Goal: Information Seeking & Learning: Learn about a topic

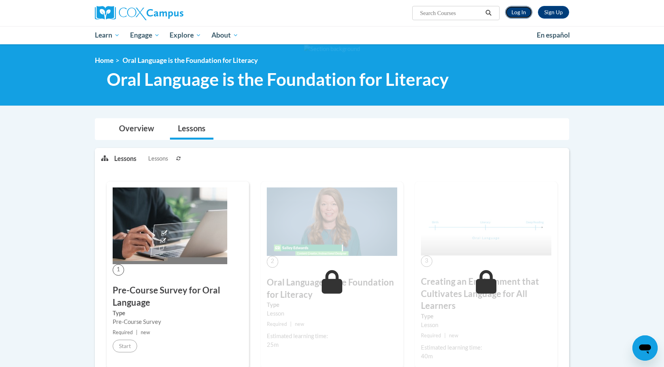
click at [404, 8] on link "Log In" at bounding box center [518, 12] width 27 height 13
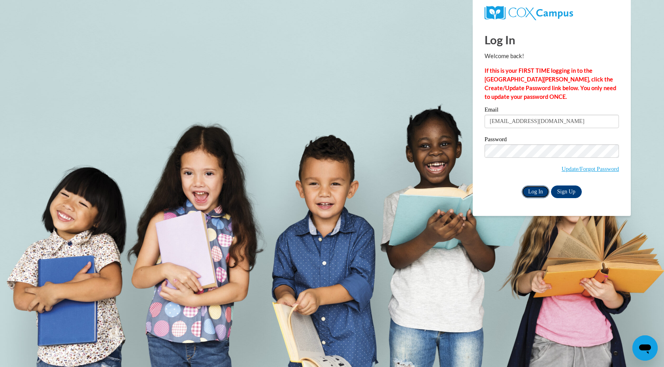
click at [535, 190] on input "Log In" at bounding box center [535, 191] width 28 height 13
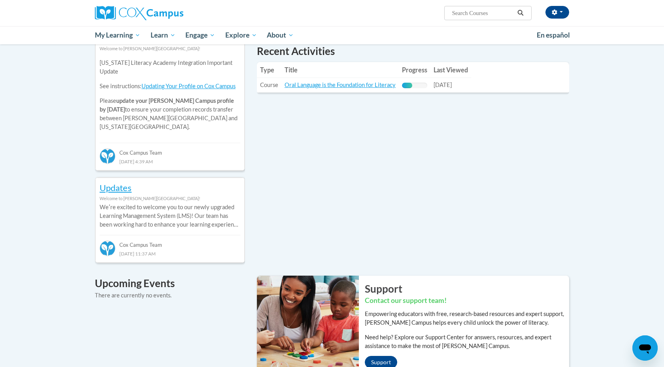
scroll to position [294, 0]
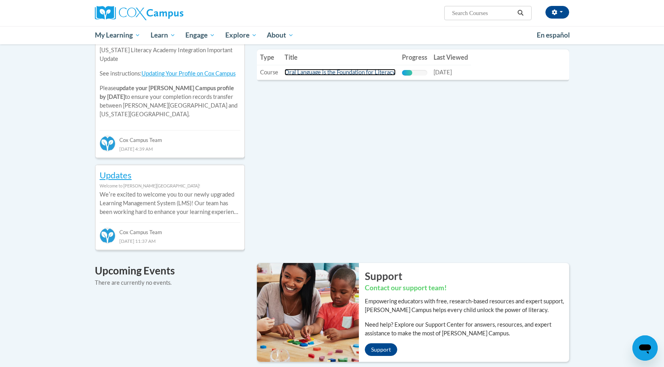
click at [342, 71] on link "Oral Language is the Foundation for Literacy" at bounding box center [339, 72] width 111 height 7
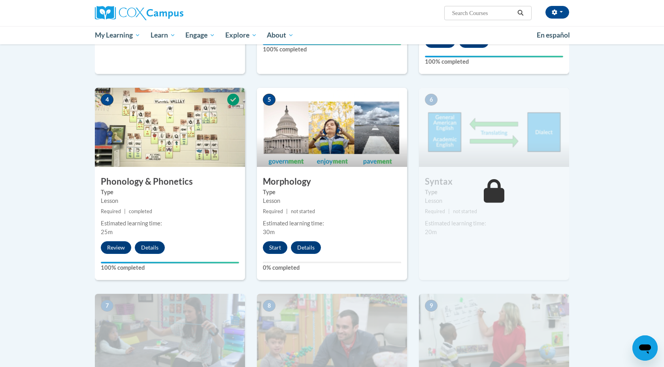
scroll to position [351, 0]
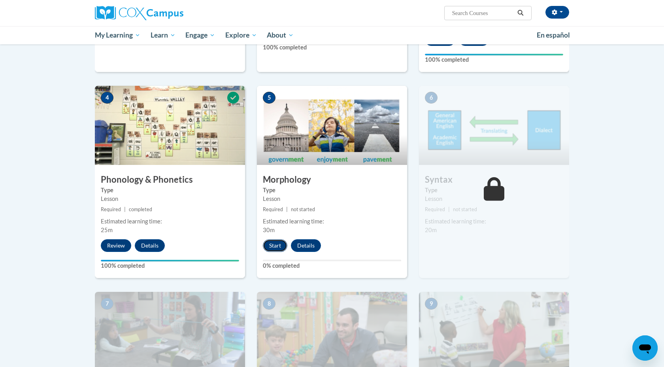
click at [276, 246] on button "Start" at bounding box center [275, 245] width 24 height 13
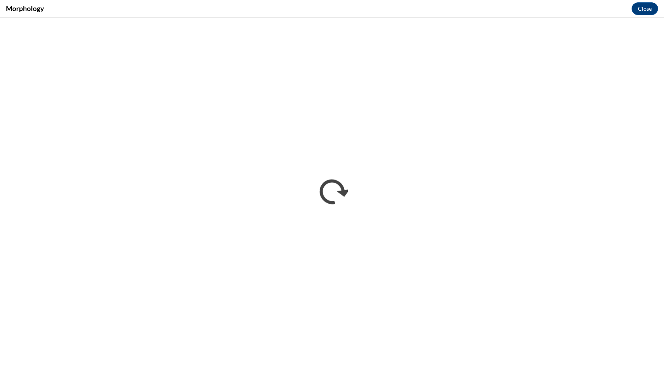
scroll to position [0, 0]
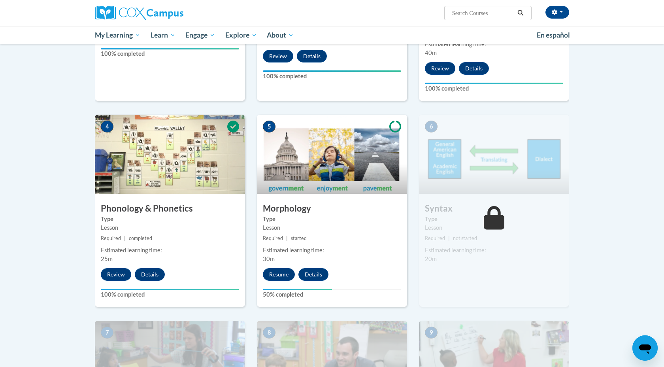
scroll to position [328, 0]
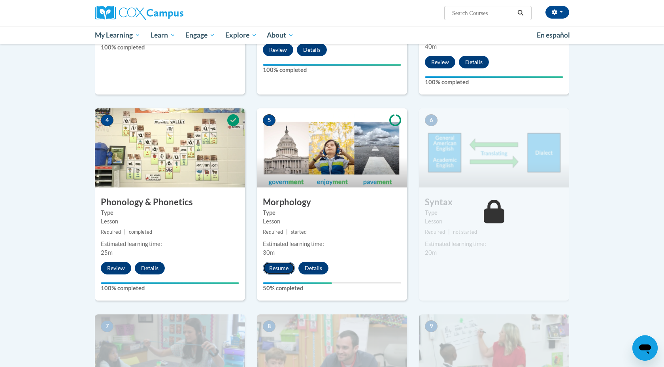
click at [278, 268] on button "Resume" at bounding box center [279, 267] width 32 height 13
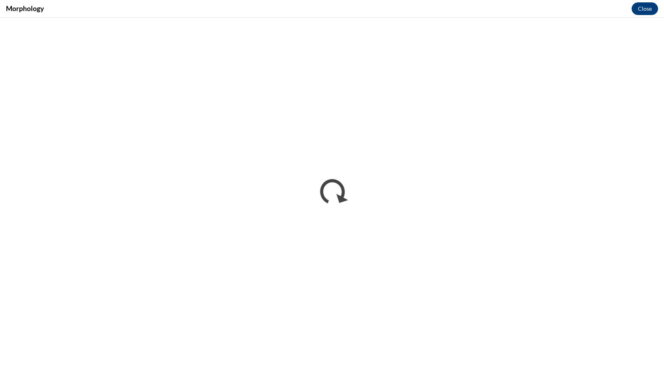
scroll to position [0, 0]
